Goal: Task Accomplishment & Management: Use online tool/utility

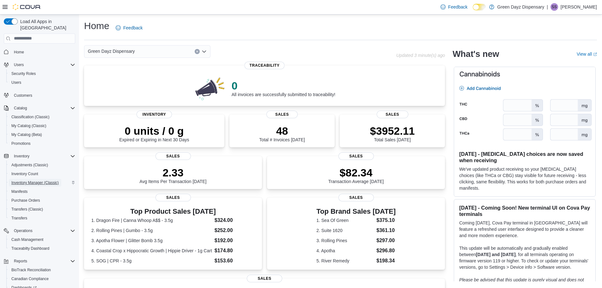
click at [38, 180] on span "Inventory Manager (Classic)" at bounding box center [34, 182] width 47 height 5
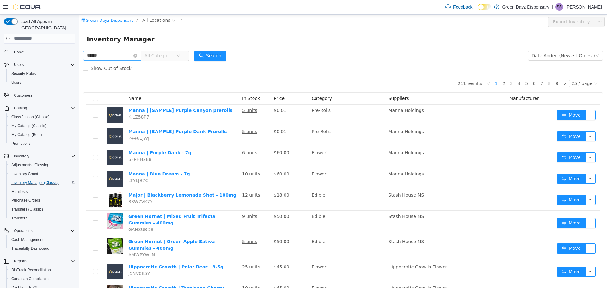
type input "******"
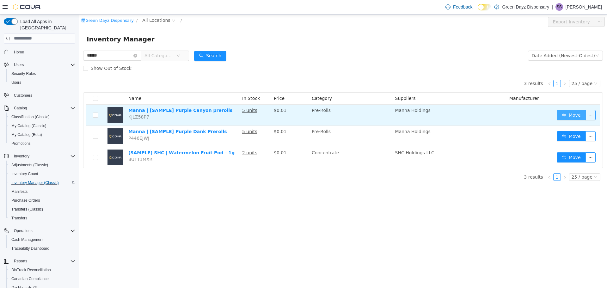
click at [569, 118] on button "Move" at bounding box center [570, 115] width 29 height 10
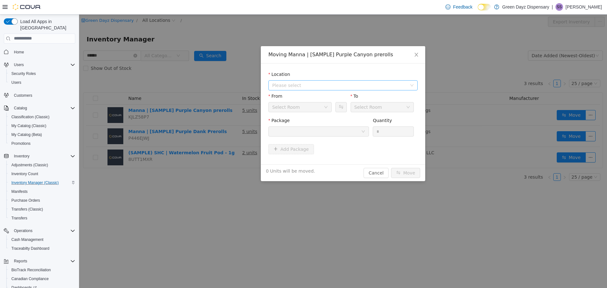
click at [340, 87] on span "Please select" at bounding box center [339, 85] width 135 height 6
click at [335, 106] on span "Green Dayz Dispensary" at bounding box center [349, 108] width 133 height 9
click at [301, 107] on div "Back Room" at bounding box center [297, 106] width 51 height 9
click at [370, 93] on div "To" at bounding box center [381, 97] width 63 height 9
click at [347, 129] on div at bounding box center [316, 130] width 89 height 9
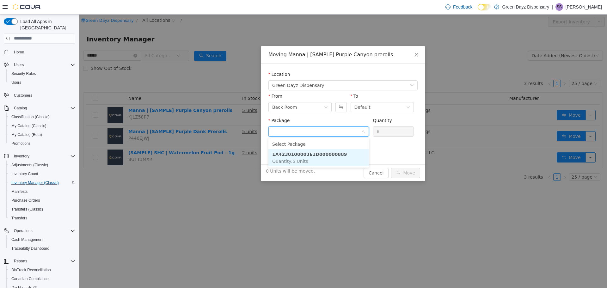
click at [334, 152] on li "1A4230100003E1D000000889 Quantity : 5 Units" at bounding box center [318, 157] width 100 height 17
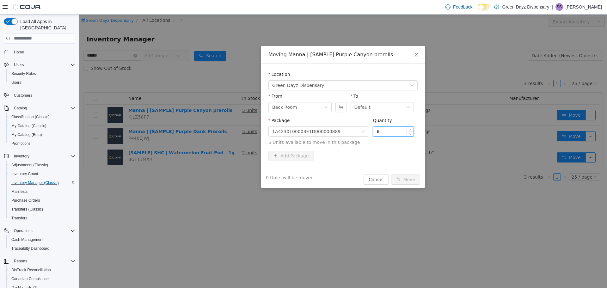
click at [390, 129] on input "*" at bounding box center [393, 130] width 40 height 9
type input "*"
click at [404, 179] on button "Move" at bounding box center [405, 179] width 29 height 10
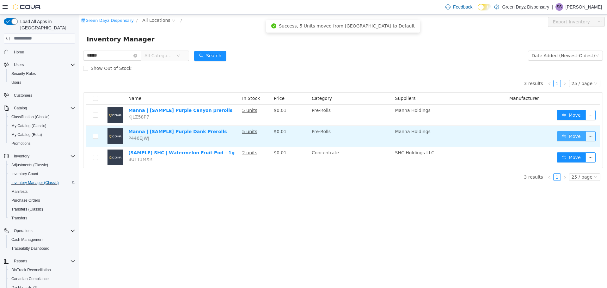
click at [569, 139] on button "Move" at bounding box center [570, 136] width 29 height 10
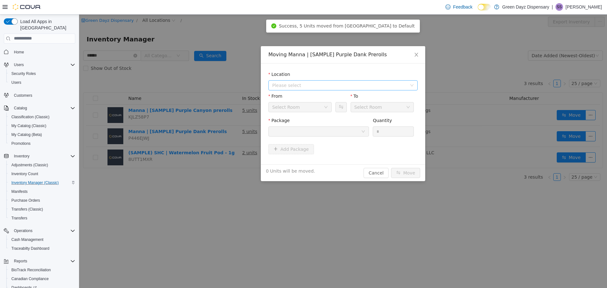
click at [315, 88] on span "Please select" at bounding box center [340, 84] width 137 height 9
click at [315, 110] on span "Green Dayz Dispensary" at bounding box center [310, 107] width 52 height 5
click at [311, 106] on div "Back Room" at bounding box center [297, 106] width 51 height 9
click at [366, 93] on div "To" at bounding box center [381, 97] width 63 height 9
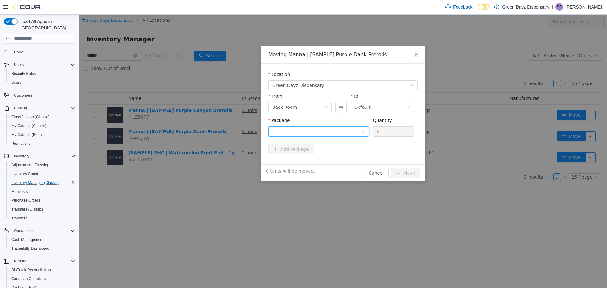
click at [350, 128] on div at bounding box center [316, 130] width 89 height 9
click at [313, 157] on li "1A4230100003E1D000000888 Quantity : 5 Units" at bounding box center [318, 157] width 100 height 17
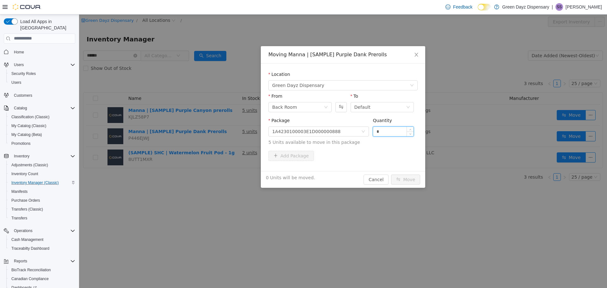
click at [391, 130] on input "*" at bounding box center [393, 130] width 40 height 9
type input "*"
click at [414, 182] on button "Move" at bounding box center [405, 179] width 29 height 10
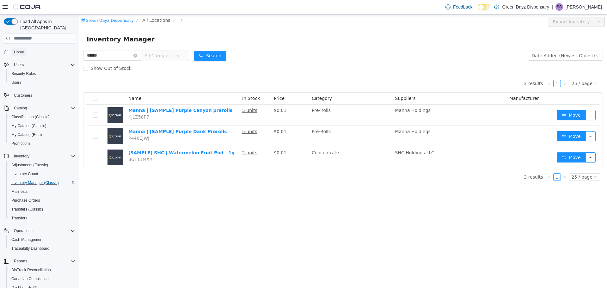
click at [15, 50] on span "Home" at bounding box center [19, 52] width 10 height 5
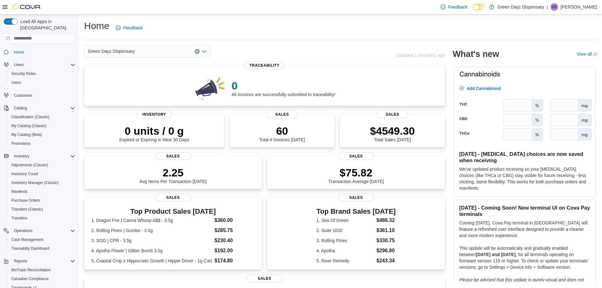
drag, startPoint x: 160, startPoint y: 27, endPoint x: 153, endPoint y: 0, distance: 27.4
click at [160, 26] on div "Home Feedback" at bounding box center [340, 28] width 513 height 16
